Goal: Navigation & Orientation: Find specific page/section

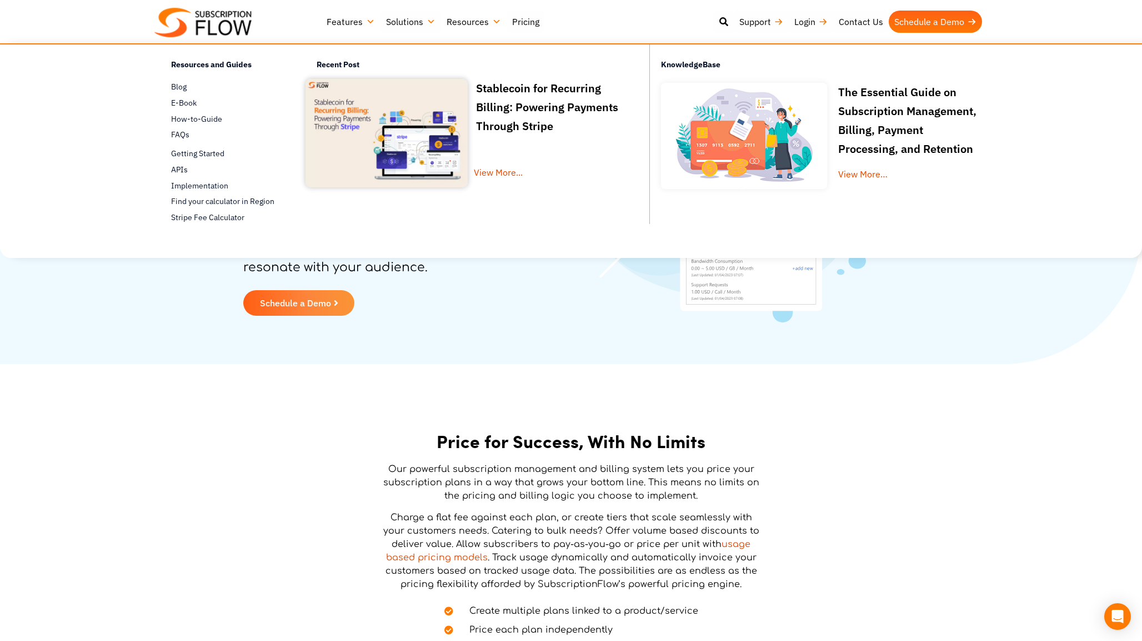
click at [216, 27] on img at bounding box center [202, 22] width 97 height 29
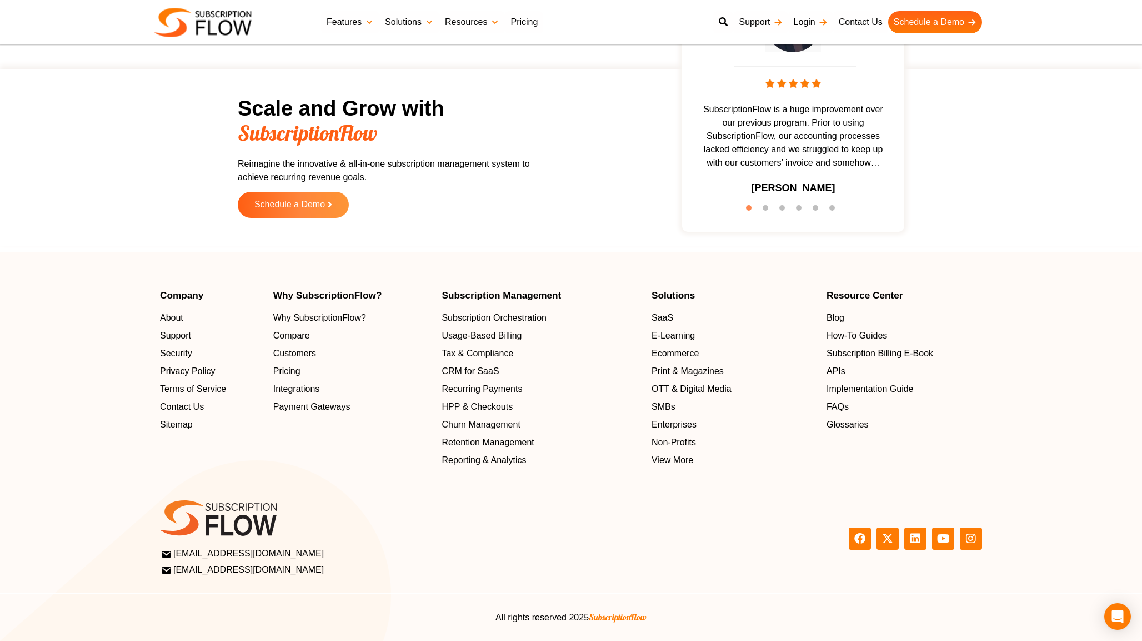
scroll to position [3477, 0]
click at [671, 436] on span "Non-Profits" at bounding box center [676, 442] width 44 height 13
click at [176, 311] on span "About" at bounding box center [173, 317] width 23 height 13
click at [173, 400] on span "Contact Us" at bounding box center [184, 406] width 44 height 13
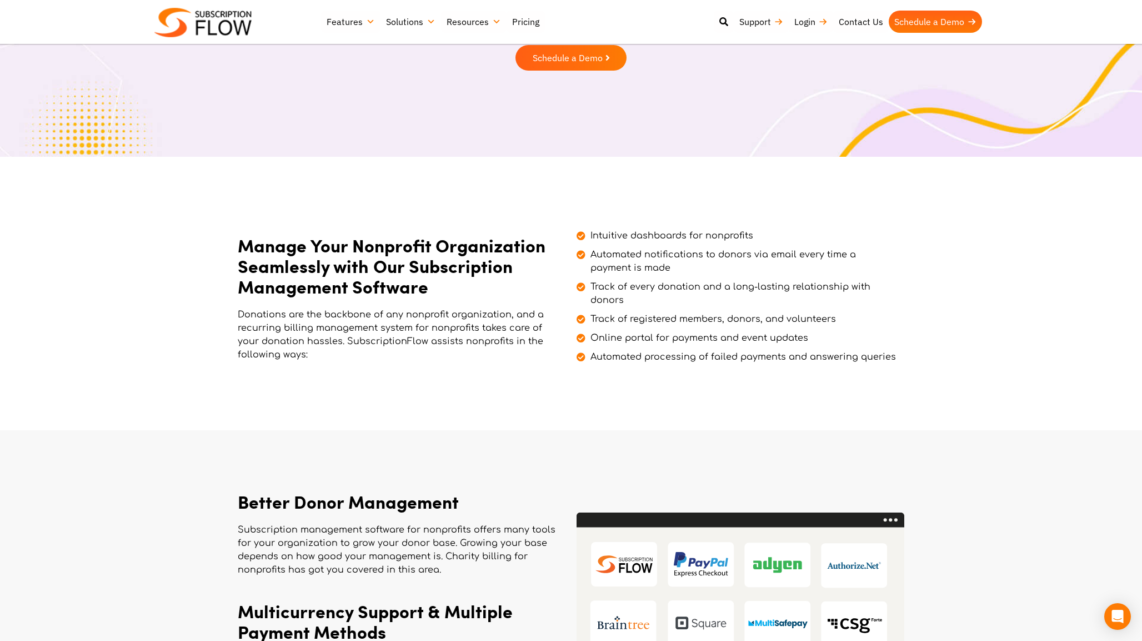
scroll to position [292, 0]
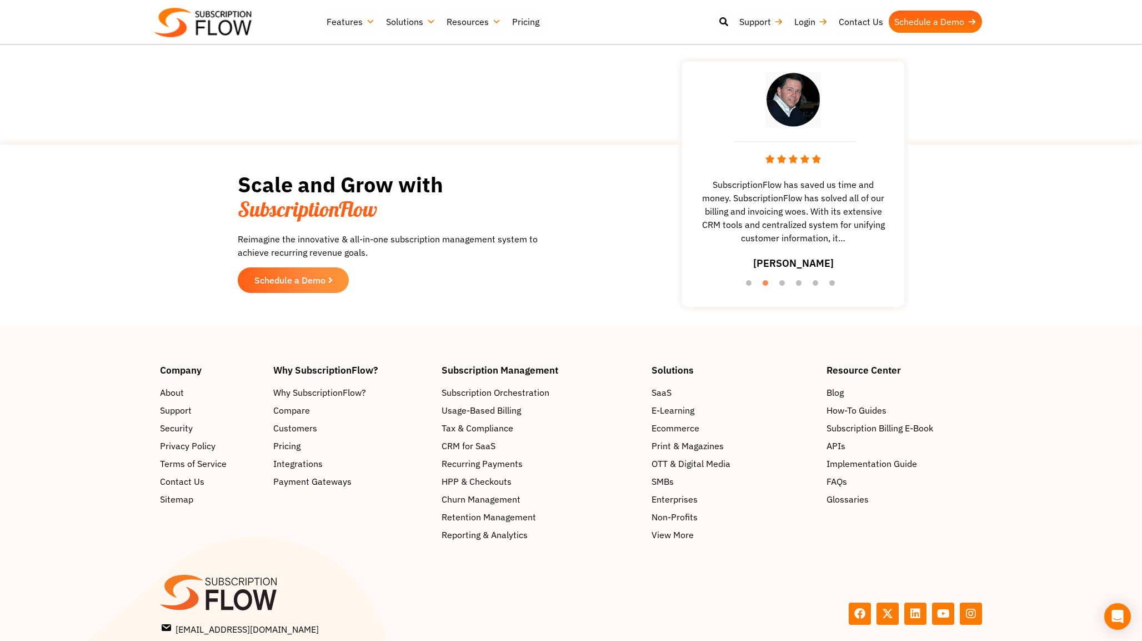
scroll to position [1032, 0]
click at [176, 447] on span "Privacy Policy" at bounding box center [190, 444] width 56 height 13
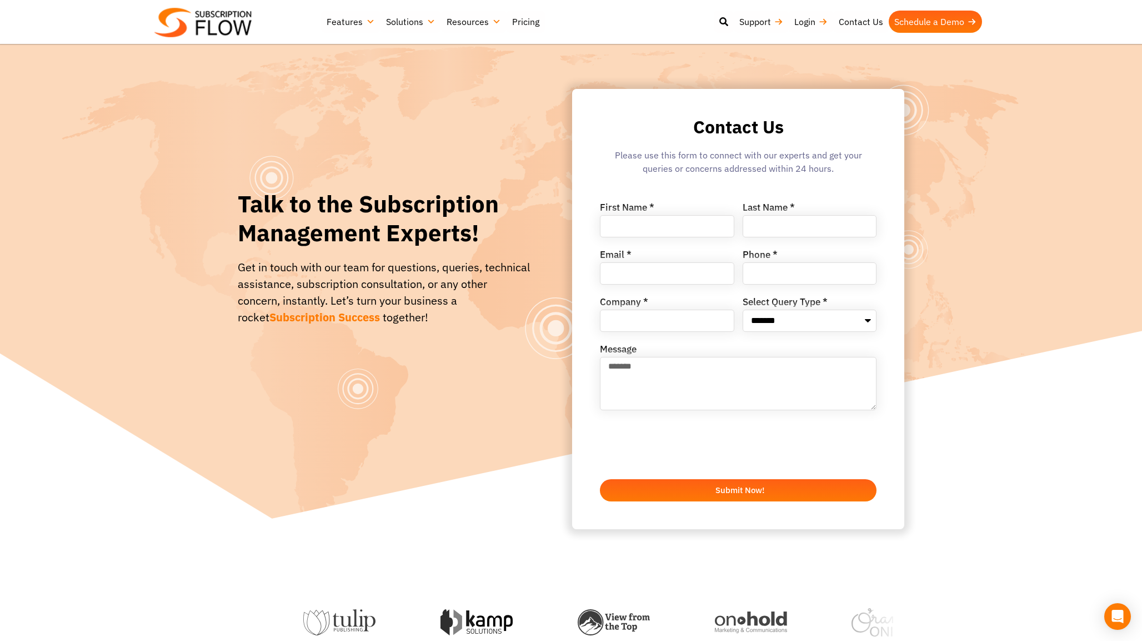
scroll to position [0, 0]
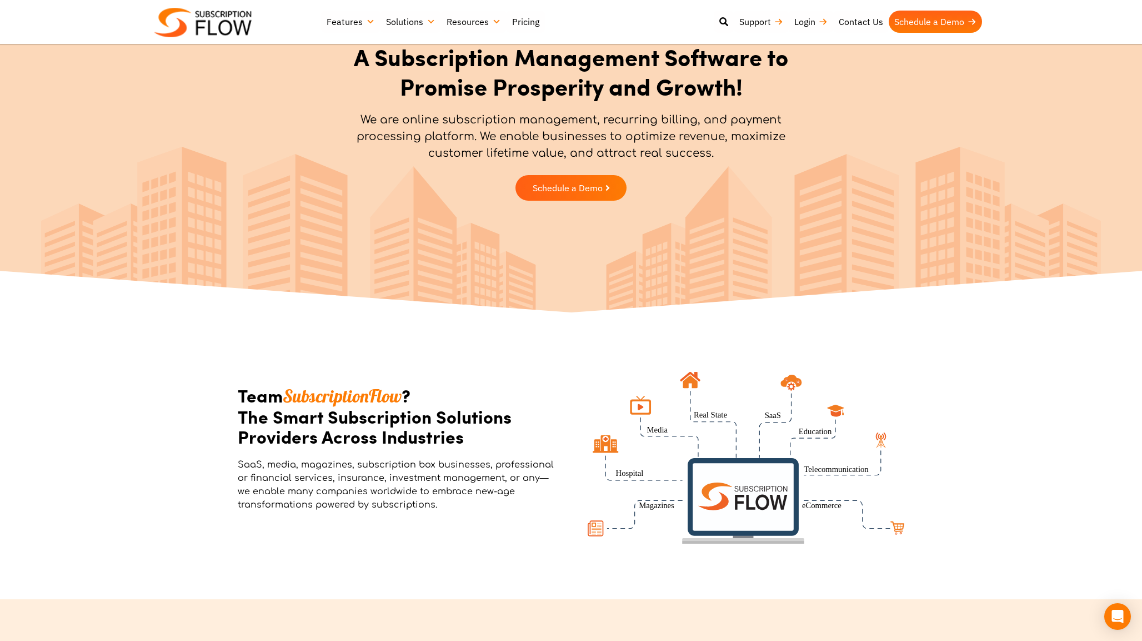
scroll to position [70, 0]
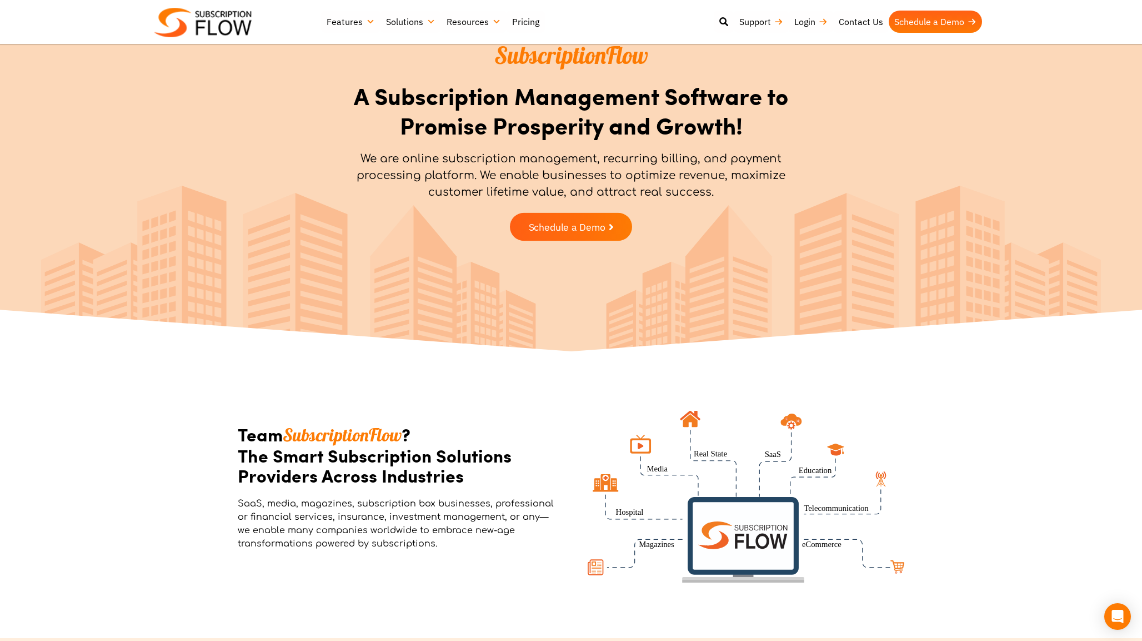
click at [552, 227] on span "Schedule a Demo" at bounding box center [567, 227] width 77 height 10
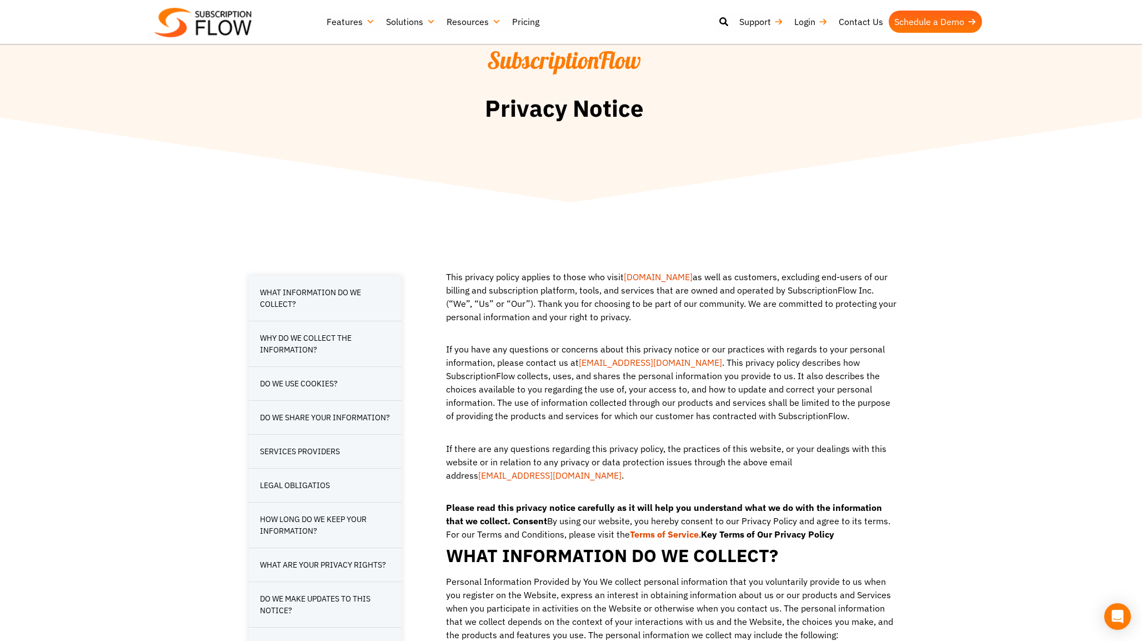
scroll to position [9, 0]
